Goal: Information Seeking & Learning: Learn about a topic

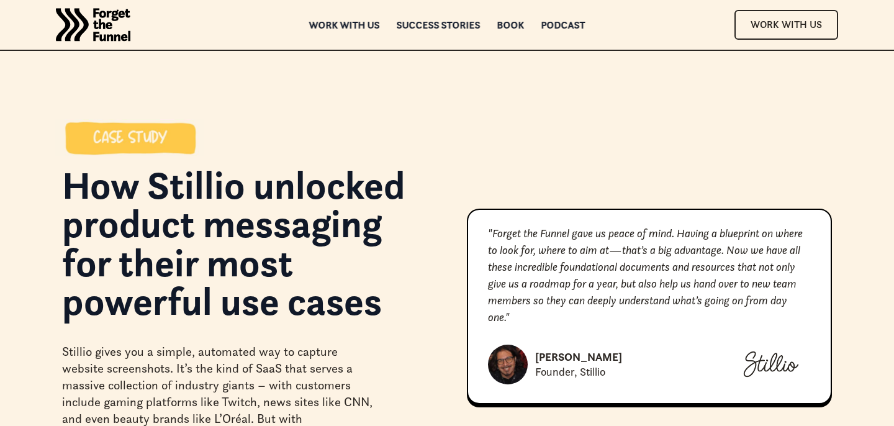
click at [429, 29] on div "Success Stories" at bounding box center [439, 33] width 84 height 9
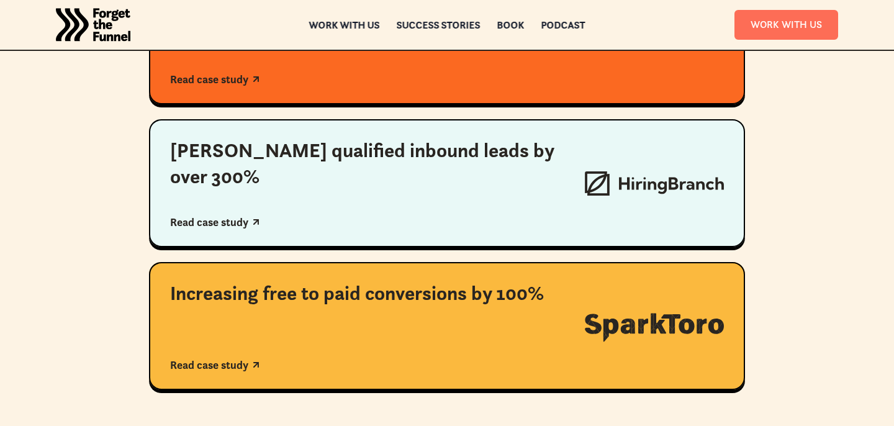
scroll to position [990, 0]
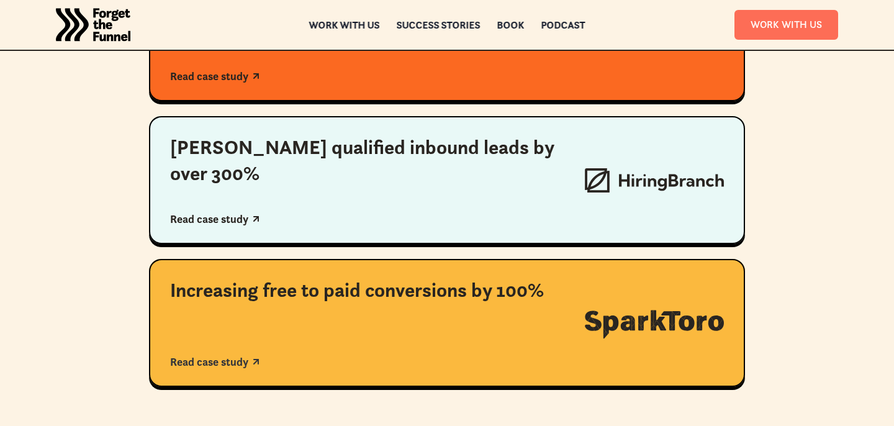
click at [418, 292] on div "Increasing free to paid conversions by 100%" at bounding box center [367, 291] width 394 height 26
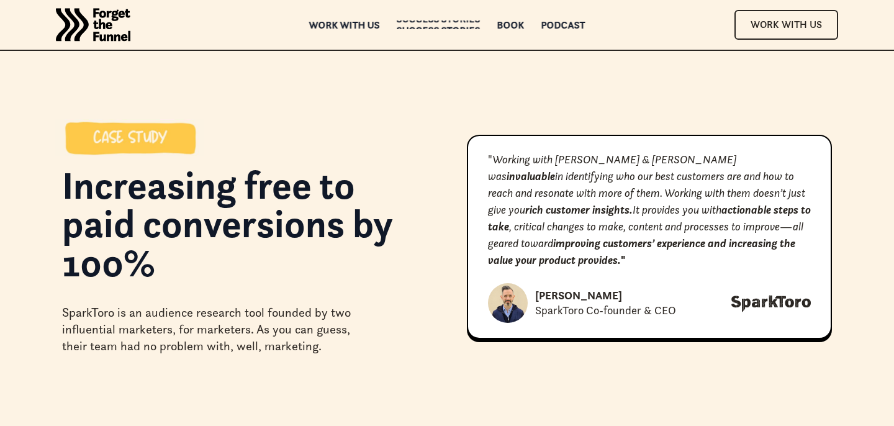
click at [419, 29] on div "Success Stories" at bounding box center [439, 30] width 84 height 9
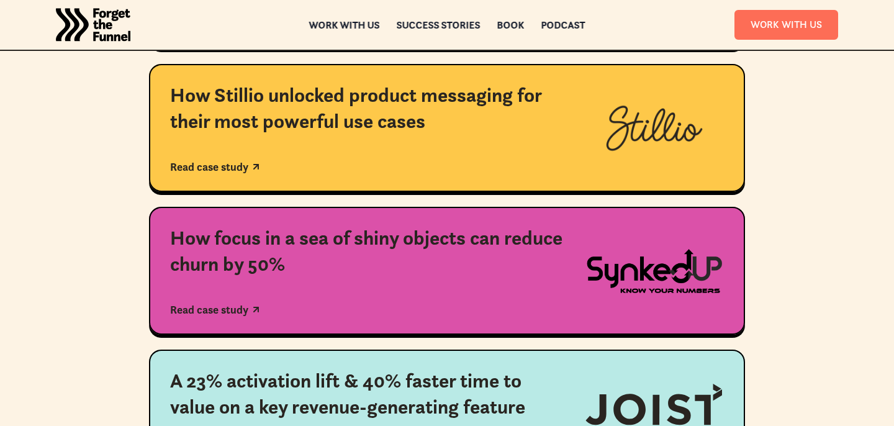
scroll to position [477, 0]
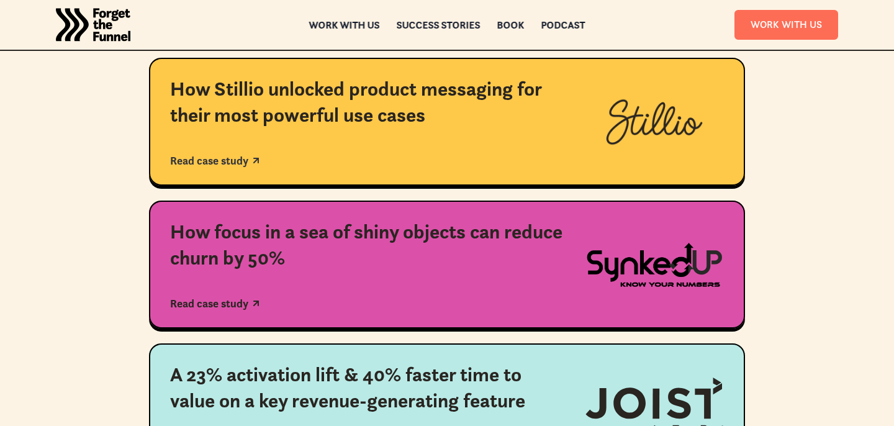
click at [491, 129] on div "How Stillio unlocked product messaging for their most powerful use cases Read c…" at bounding box center [367, 121] width 394 height 91
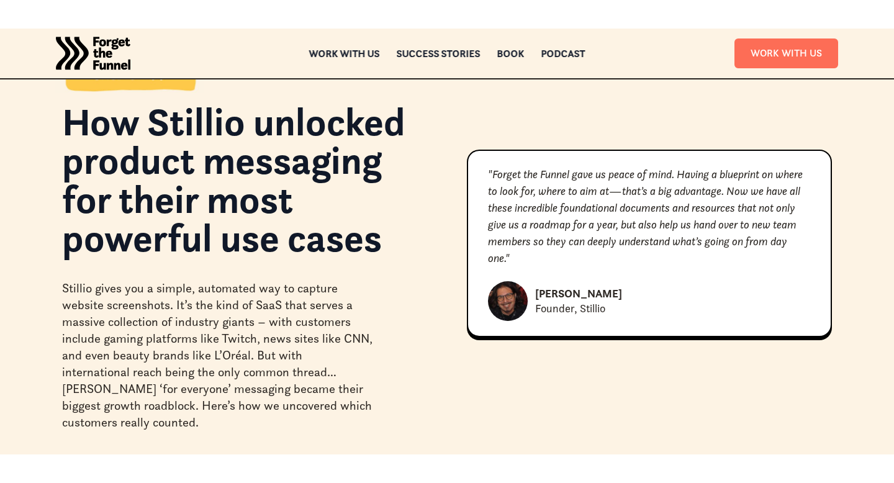
scroll to position [133, 0]
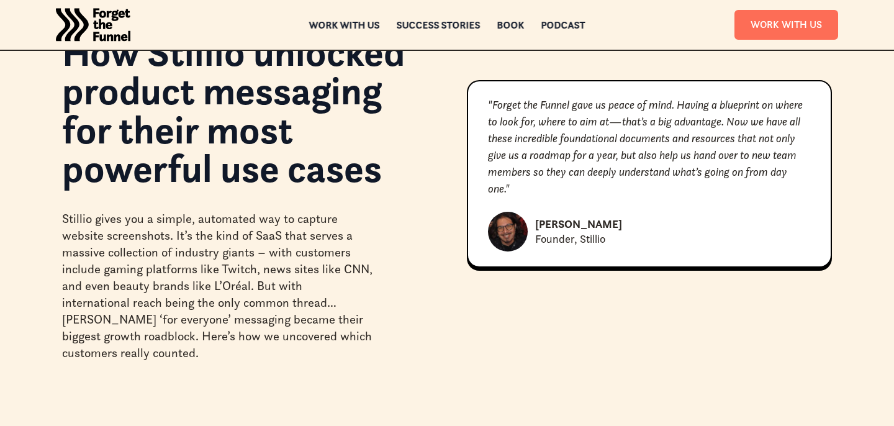
click at [729, 237] on div "Steve de Jong Founder, Stillio" at bounding box center [649, 232] width 323 height 40
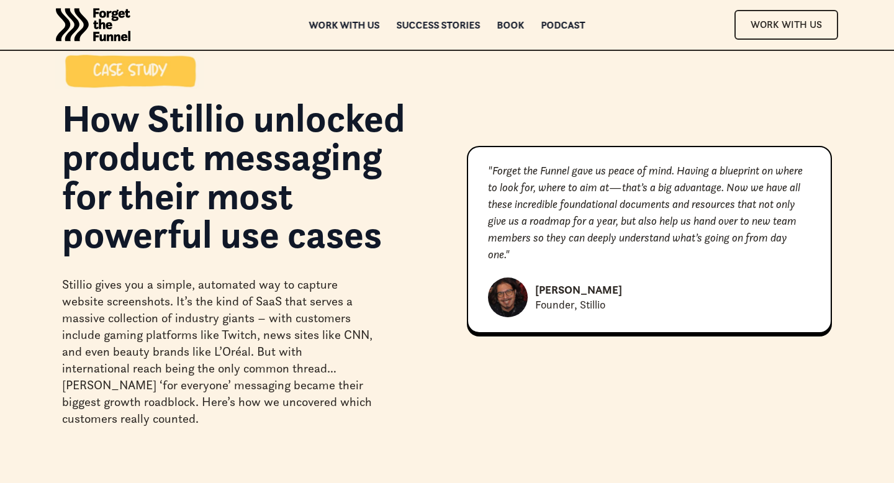
scroll to position [0, 0]
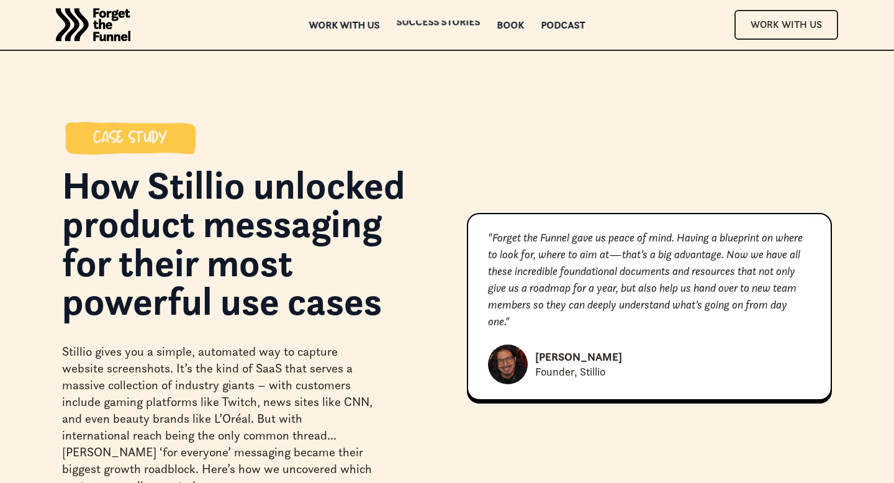
click at [412, 29] on div "Success Stories" at bounding box center [439, 33] width 84 height 9
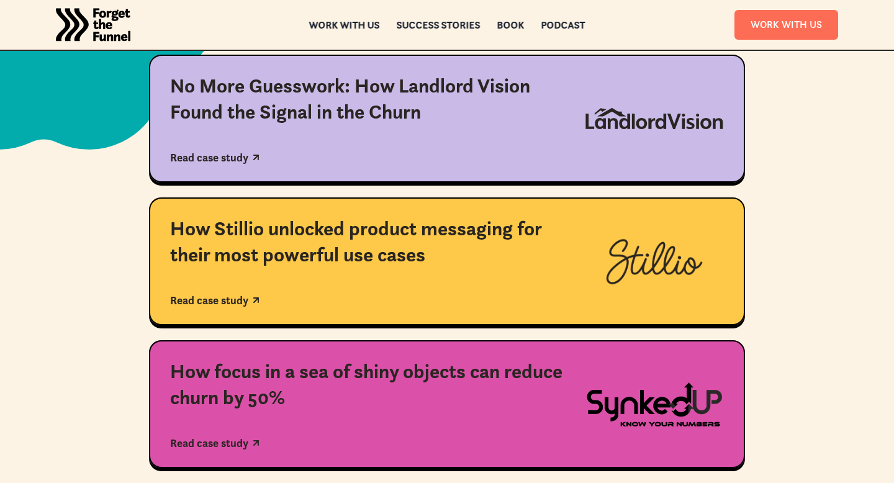
scroll to position [339, 0]
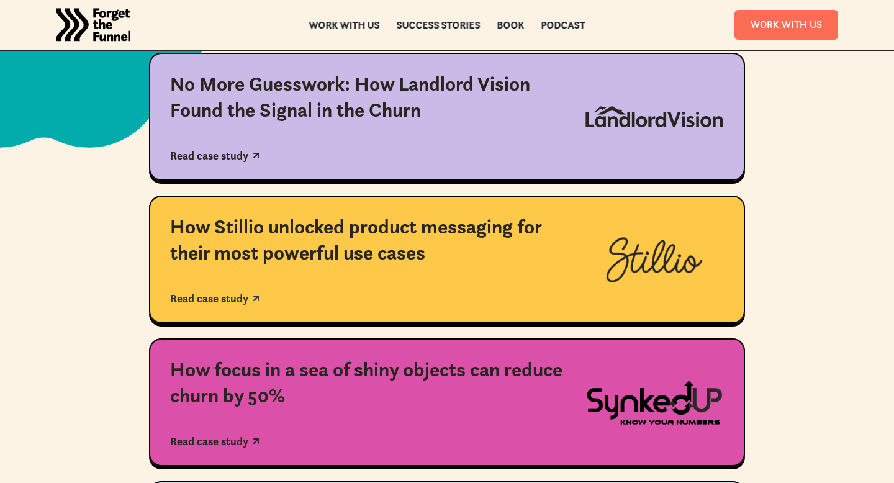
click at [429, 245] on div "How Stillio unlocked product messaging for their most powerful use cases" at bounding box center [367, 240] width 394 height 52
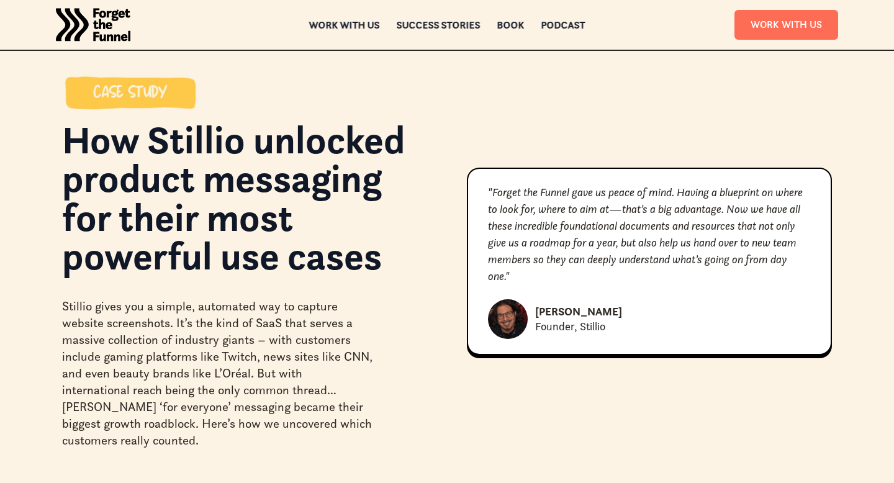
scroll to position [55, 0]
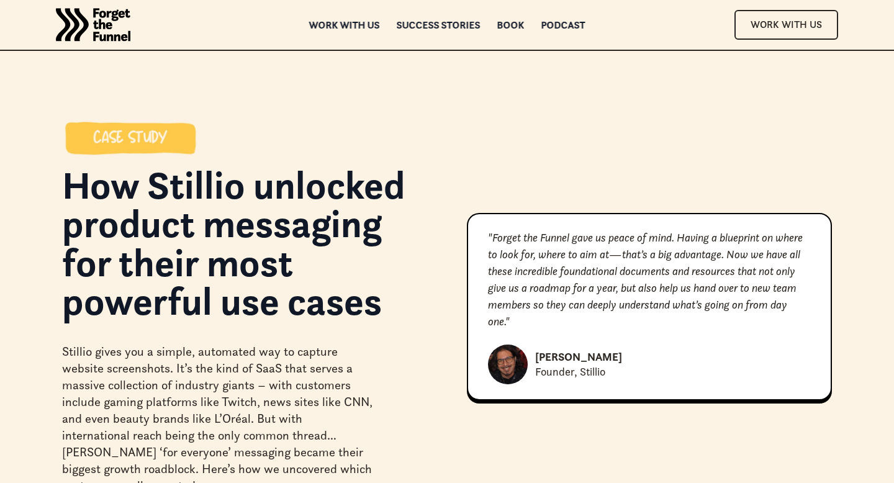
scroll to position [55, 0]
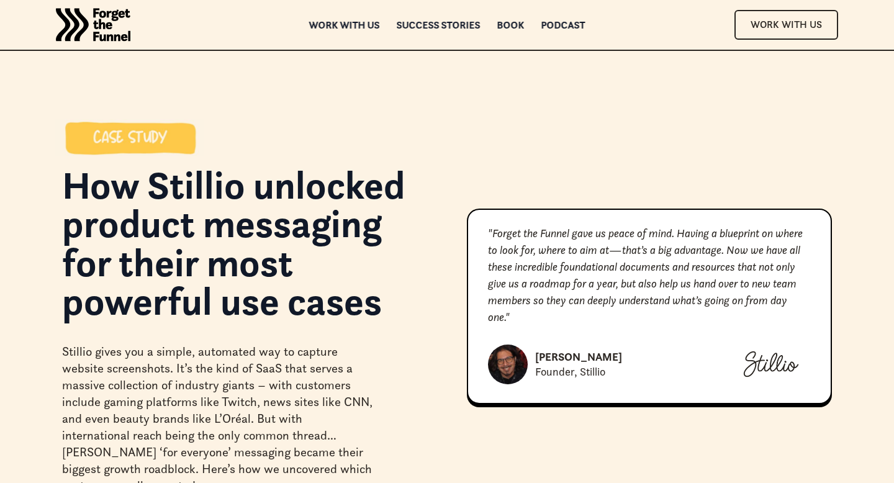
scroll to position [55, 0]
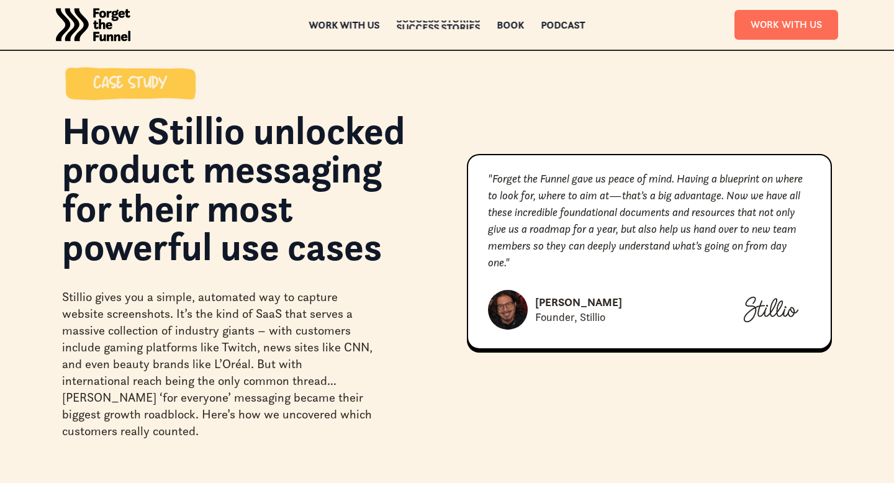
click at [453, 21] on div "Success Stories Success Stories" at bounding box center [439, 24] width 84 height 9
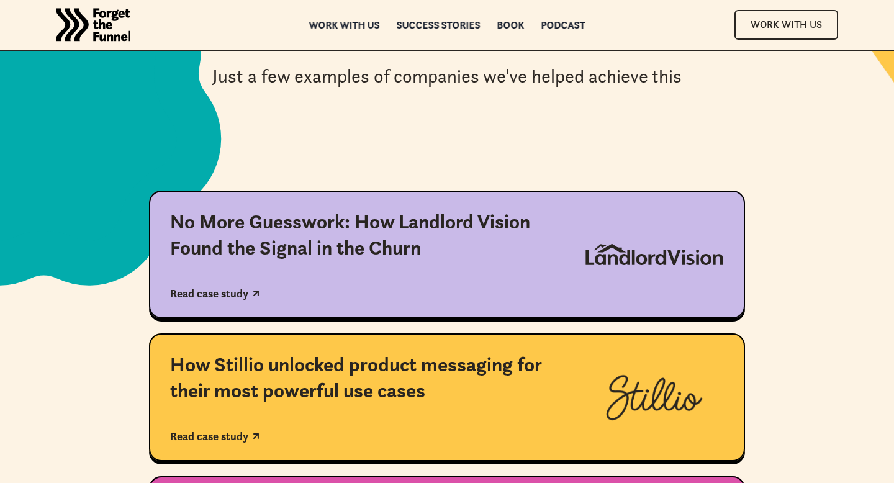
scroll to position [421, 0]
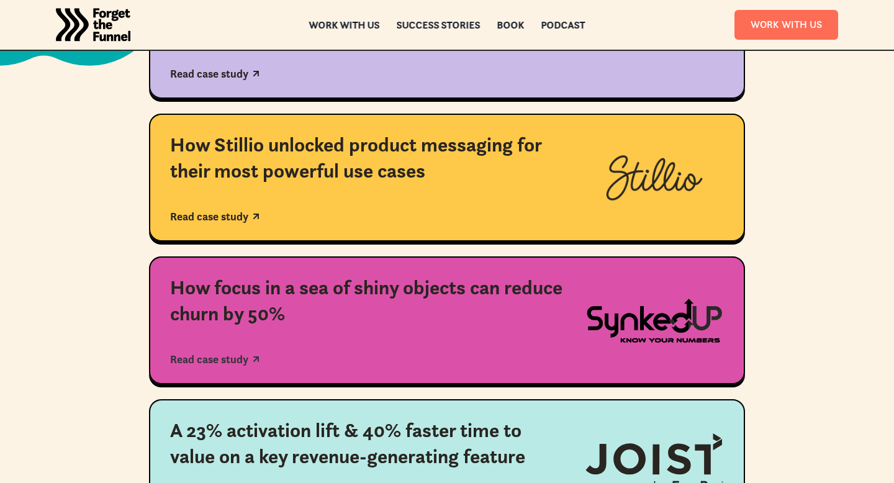
click at [482, 295] on div "How focus in a sea of shiny objects can reduce churn by 50%" at bounding box center [367, 301] width 394 height 52
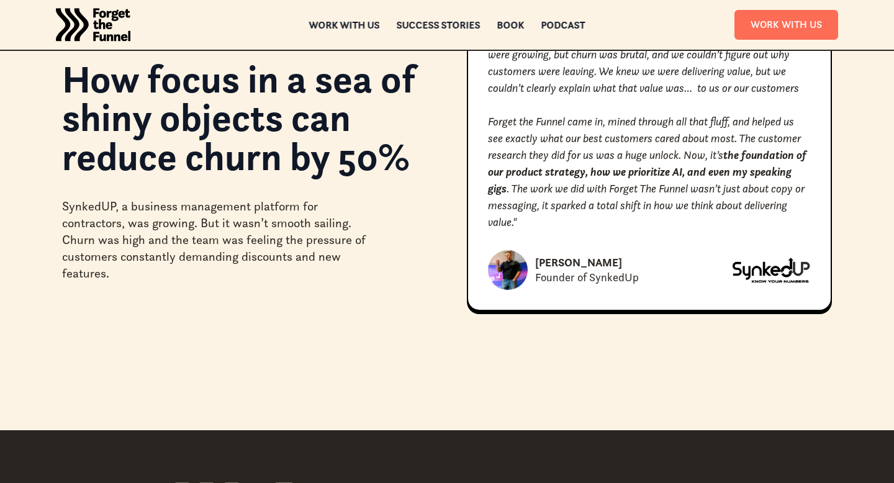
scroll to position [107, 0]
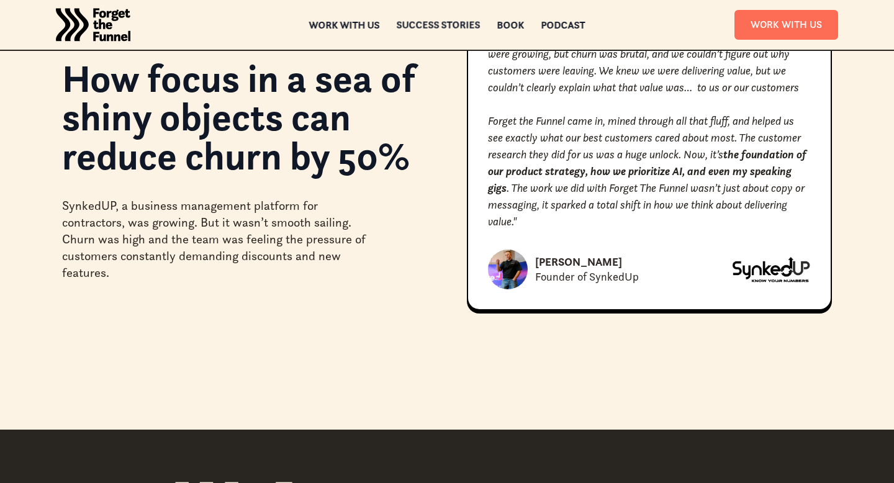
click at [419, 22] on div "Success Stories" at bounding box center [439, 24] width 84 height 9
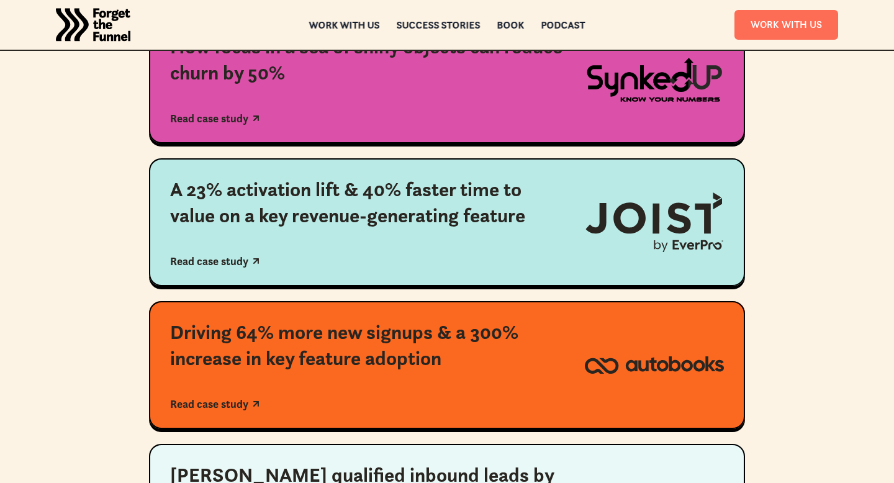
scroll to position [732, 0]
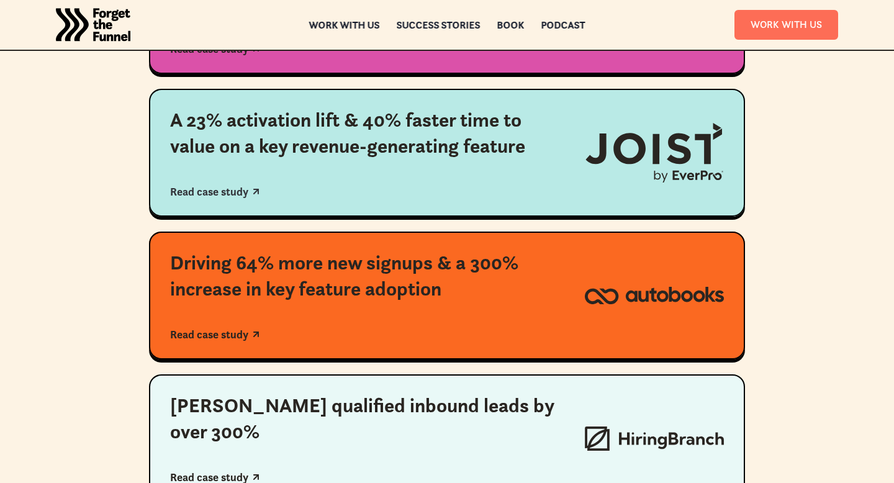
click at [416, 159] on div "A 23% activation lift & 40% faster time to value on a key revenue-generating fe…" at bounding box center [367, 133] width 394 height 52
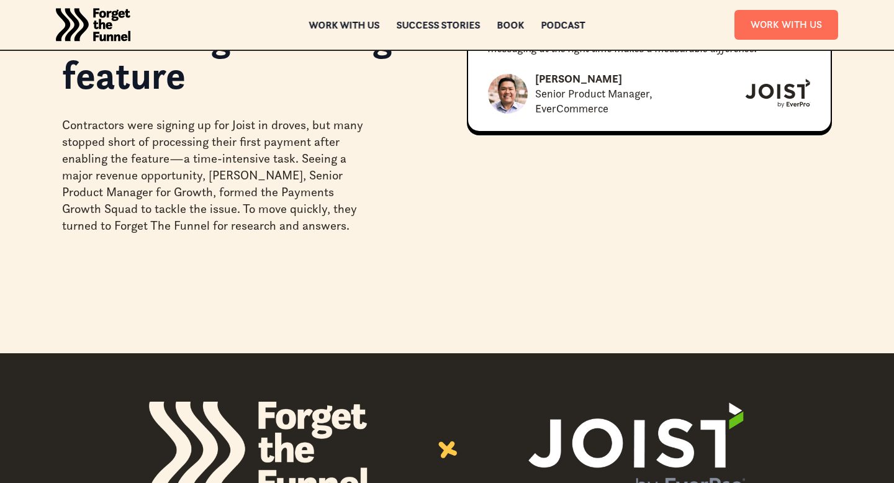
scroll to position [242, 0]
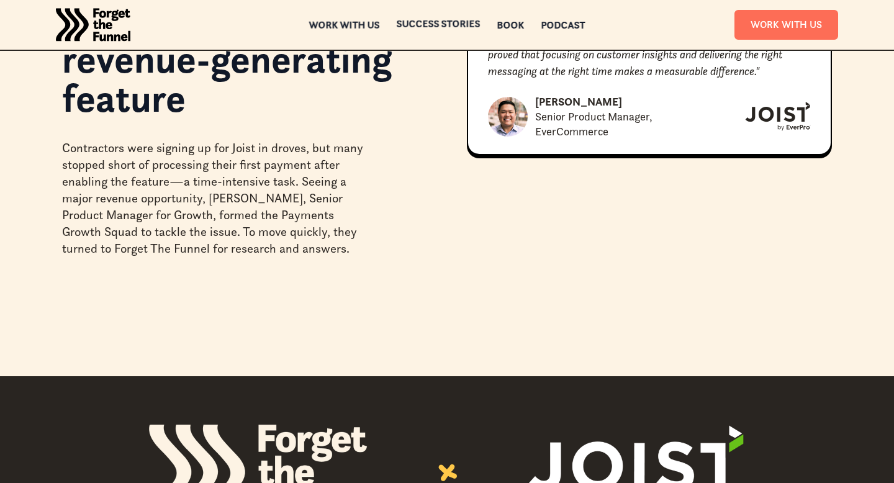
click at [397, 26] on div "Success Stories Success Stories" at bounding box center [439, 24] width 84 height 9
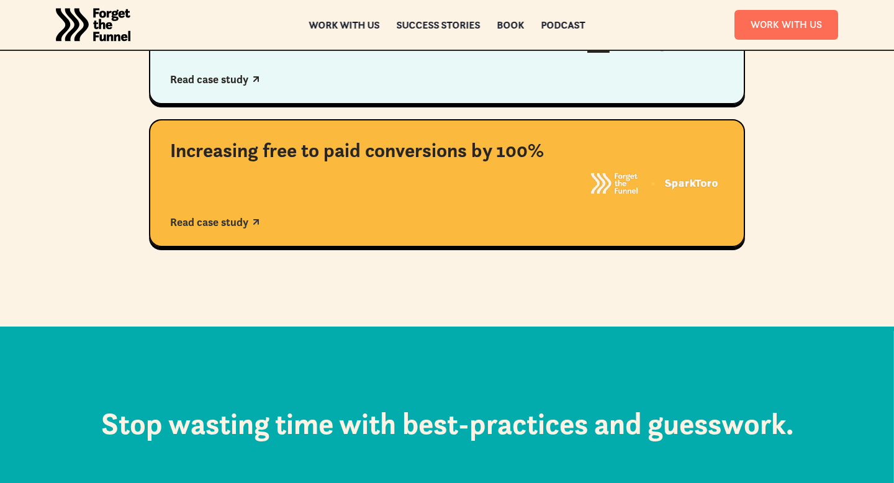
scroll to position [1130, 0]
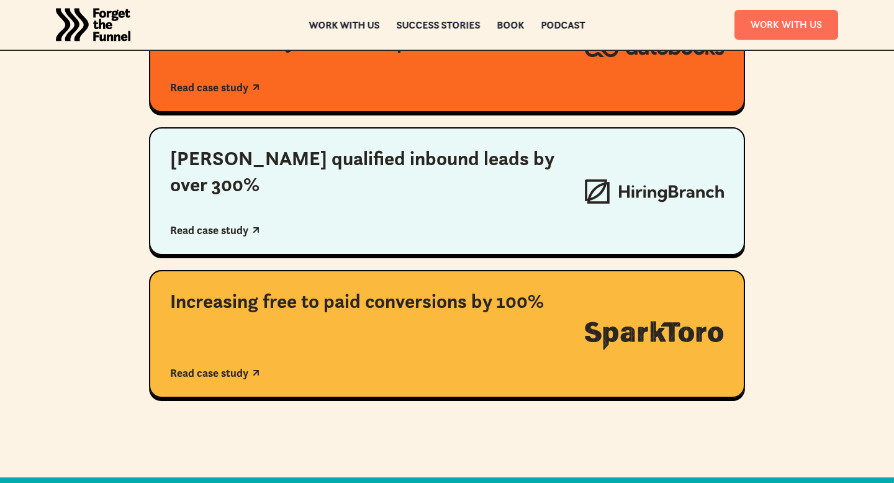
scroll to position [1082, 0]
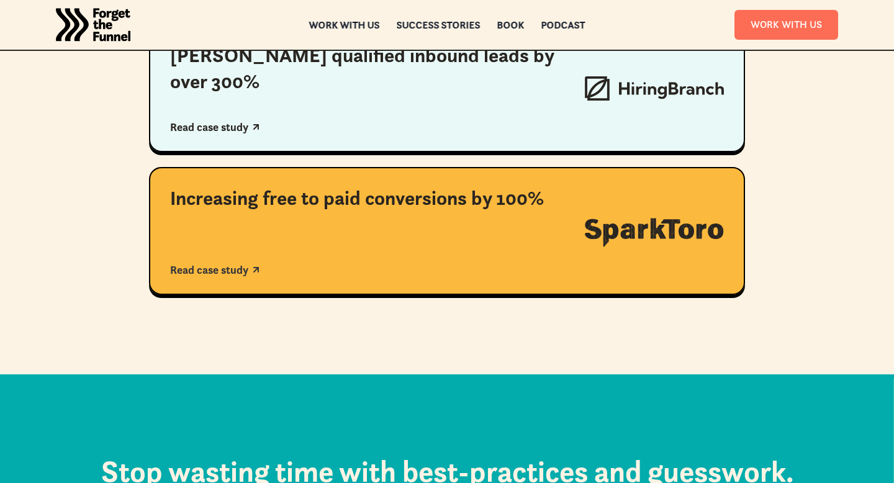
click at [291, 219] on div "Increasing free to paid conversions by 100% Read case study" at bounding box center [367, 231] width 394 height 91
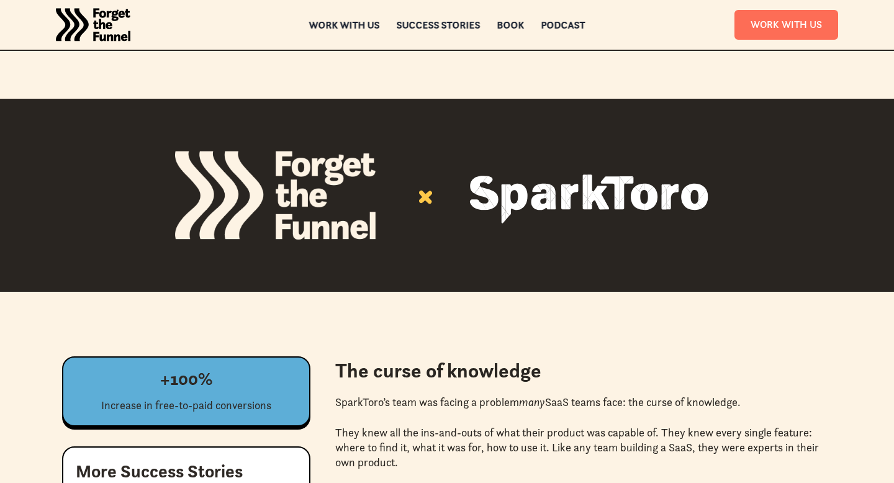
scroll to position [381, 0]
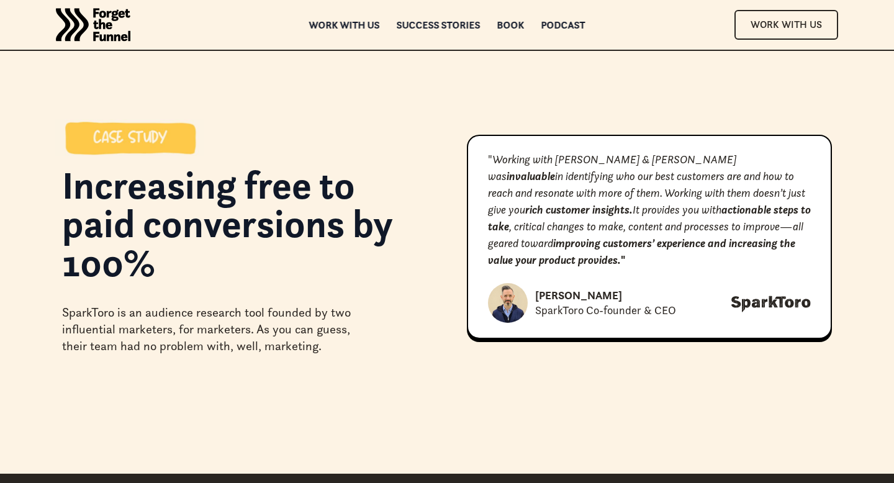
scroll to position [381, 0]
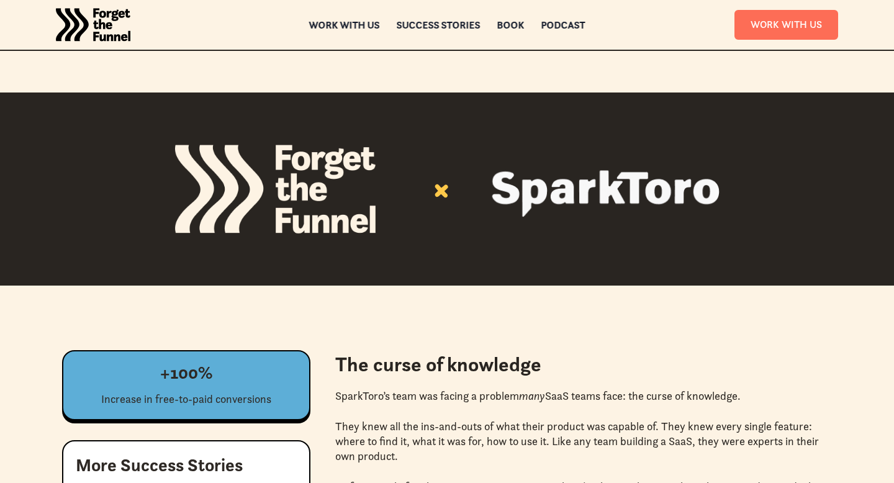
click at [286, 229] on img at bounding box center [447, 189] width 596 height 199
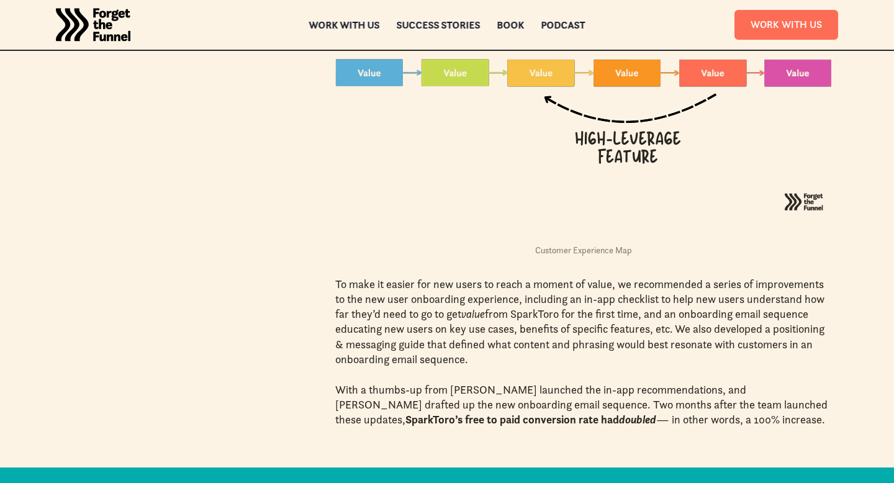
scroll to position [1898, 0]
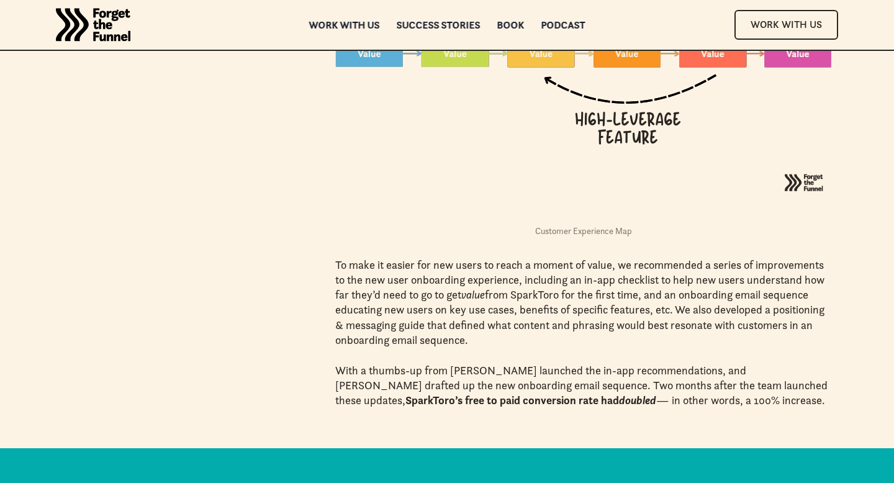
click at [442, 32] on div "ABOUT ABOUT Work with us Work with us Success Stories Success Stories Book Book…" at bounding box center [447, 25] width 894 height 50
click at [431, 24] on div "Success Stories" at bounding box center [439, 28] width 84 height 9
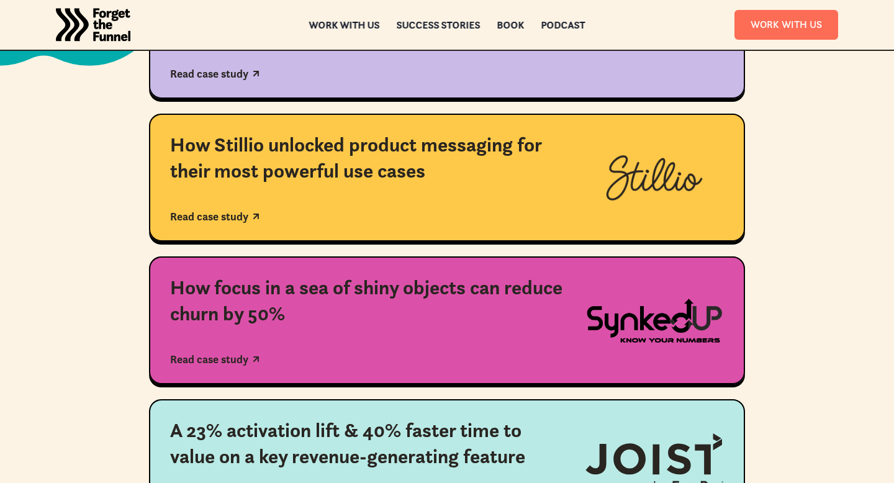
scroll to position [422, 0]
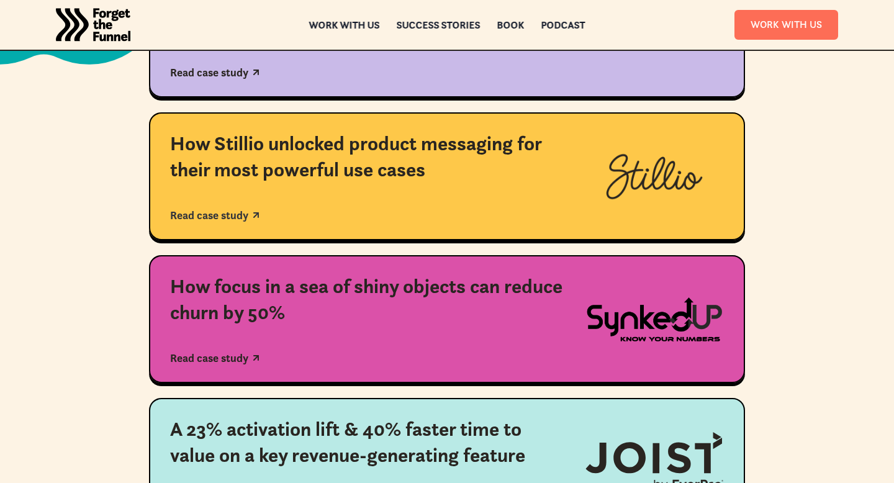
click at [394, 193] on div "How Stillio unlocked product messaging for their most powerful use cases Read c…" at bounding box center [367, 176] width 394 height 91
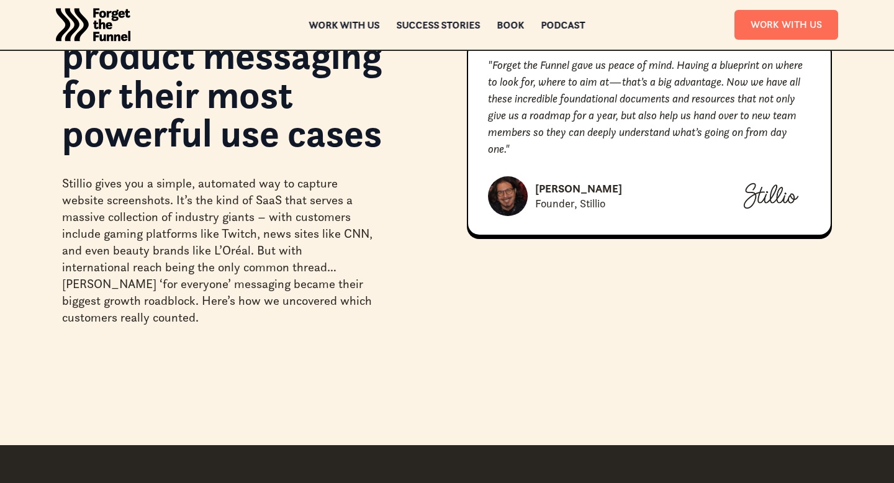
scroll to position [161, 0]
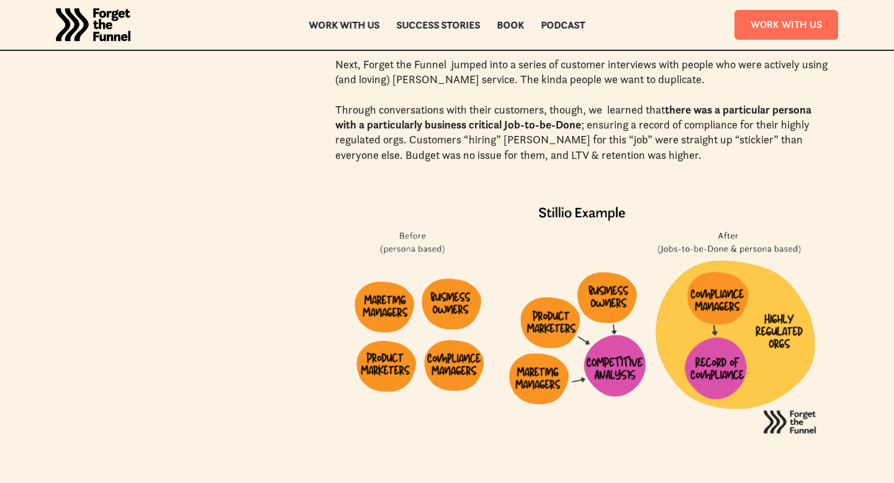
scroll to position [2537, 0]
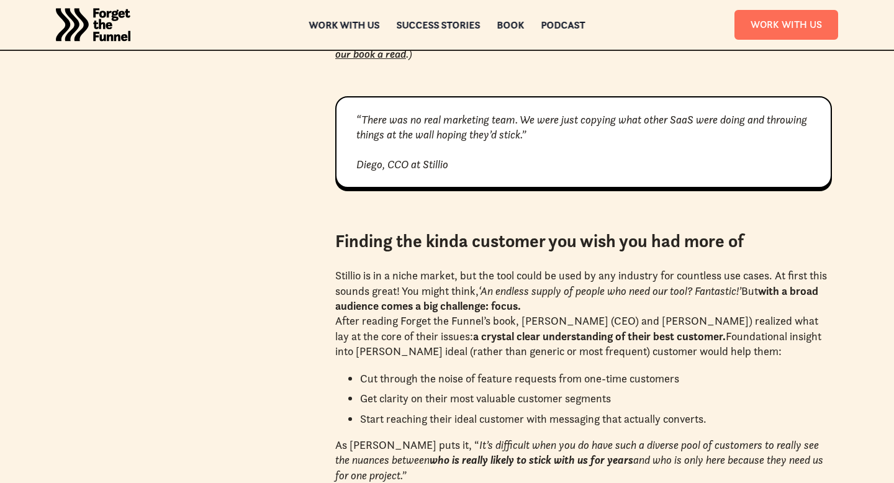
scroll to position [809, 0]
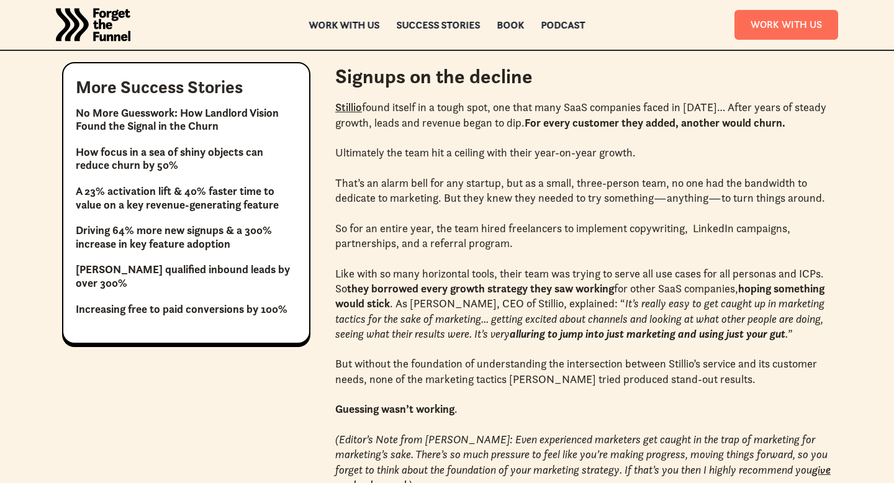
click at [433, 34] on div "ABOUT ABOUT Work with us Work with us Success Stories Success Stories Book Book…" at bounding box center [447, 25] width 894 height 50
click at [432, 29] on div "Success Stories" at bounding box center [439, 32] width 84 height 9
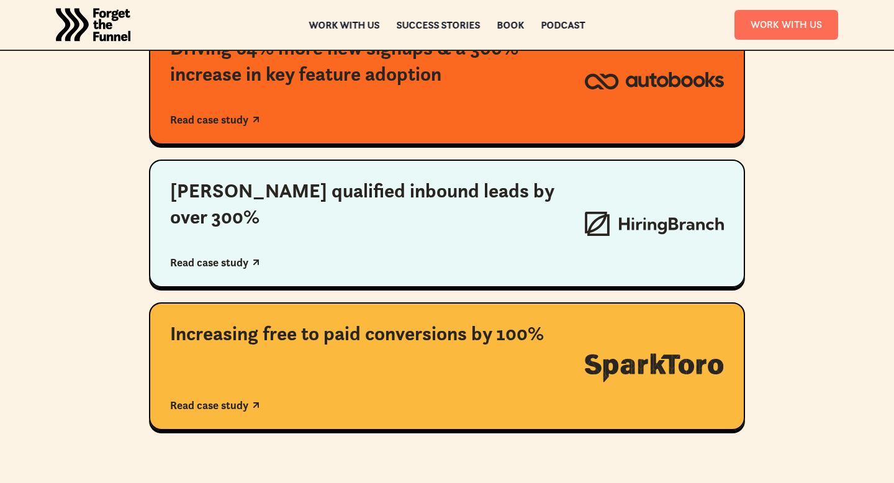
scroll to position [1033, 0]
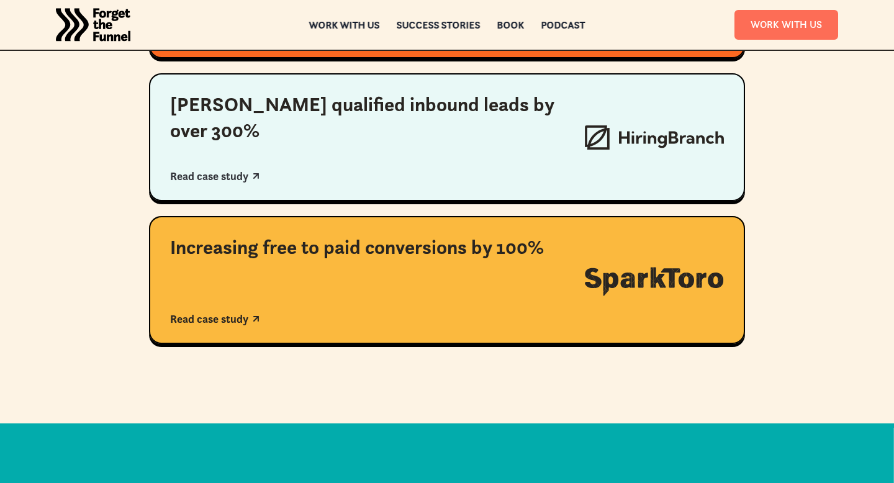
click at [463, 128] on div "[PERSON_NAME] qualified inbound leads by over 300%" at bounding box center [367, 118] width 394 height 52
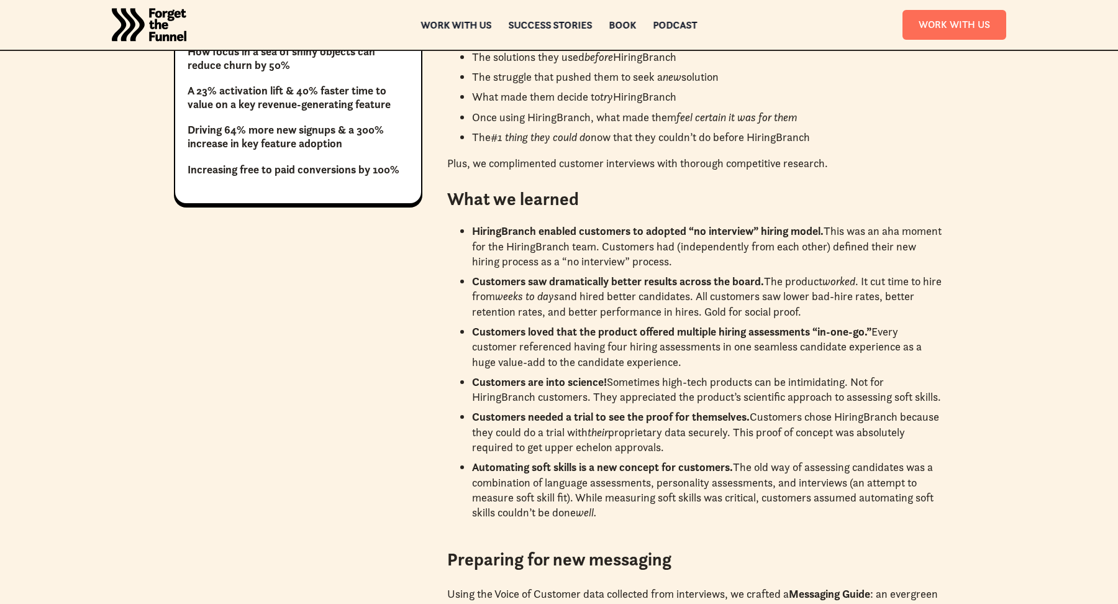
scroll to position [995, 0]
